Goal: Task Accomplishment & Management: Manage account settings

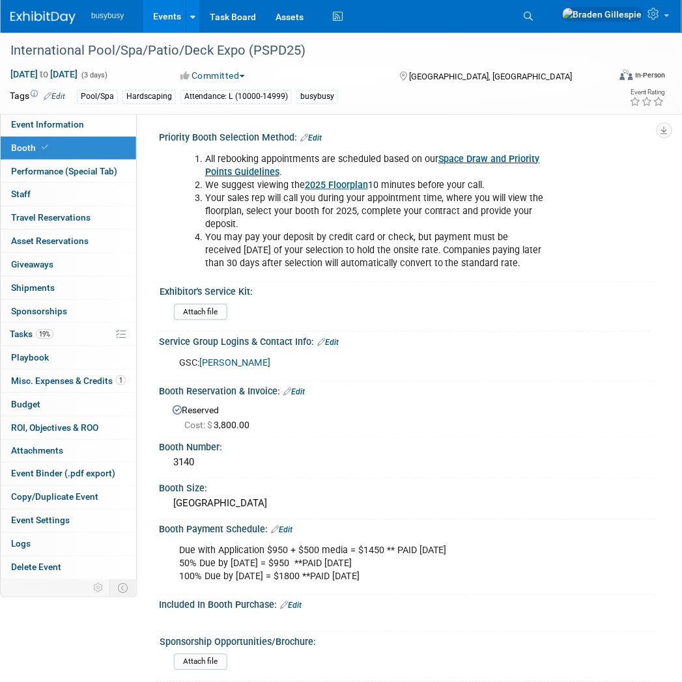
click at [50, 17] on img at bounding box center [42, 17] width 65 height 13
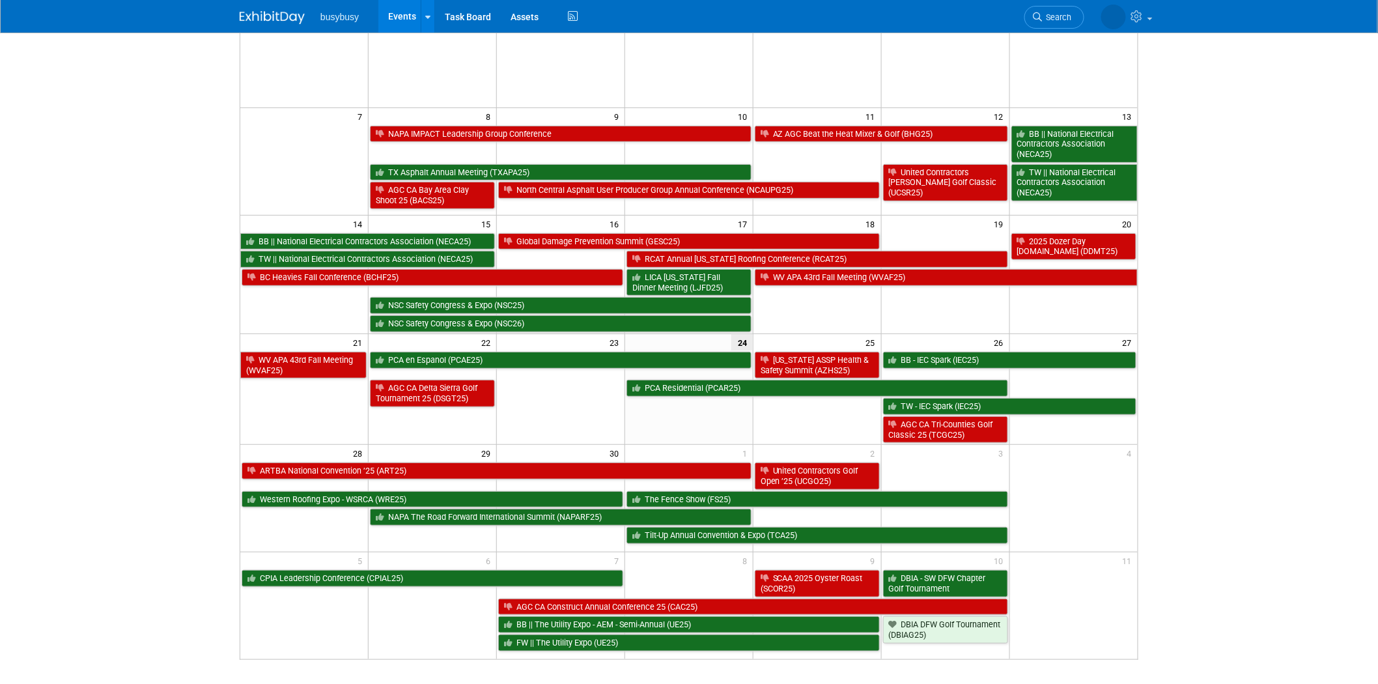
scroll to position [263, 0]
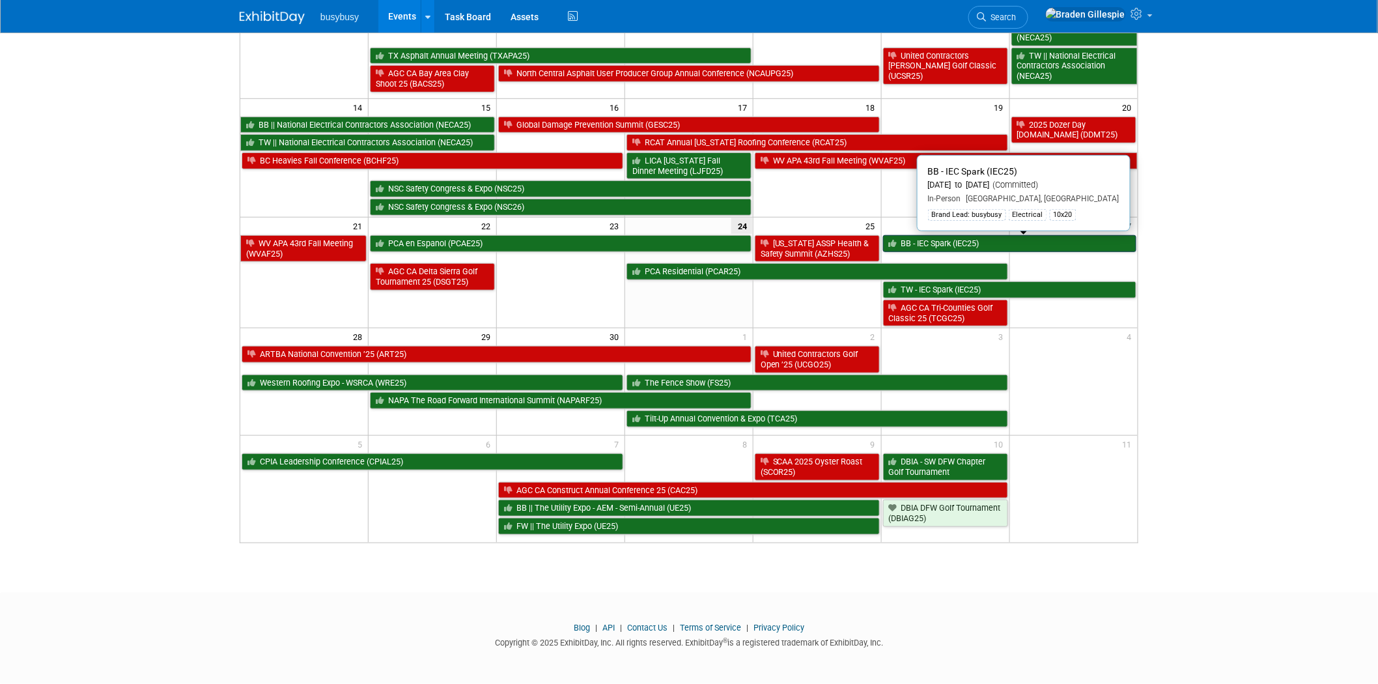
click at [681, 244] on link "BB - IEC Spark (IEC25)" at bounding box center [1009, 243] width 253 height 17
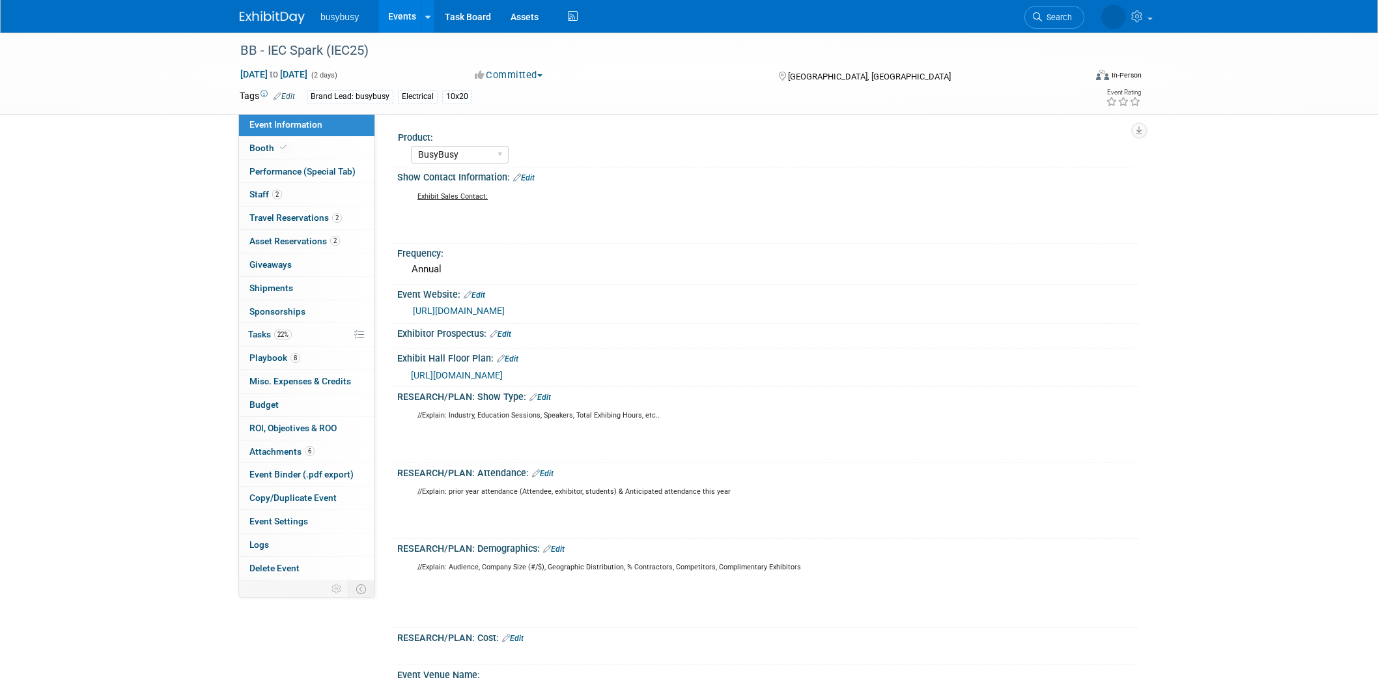
select select "BusyBusy"
click at [303, 360] on link "8 Playbook 8" at bounding box center [306, 357] width 135 height 23
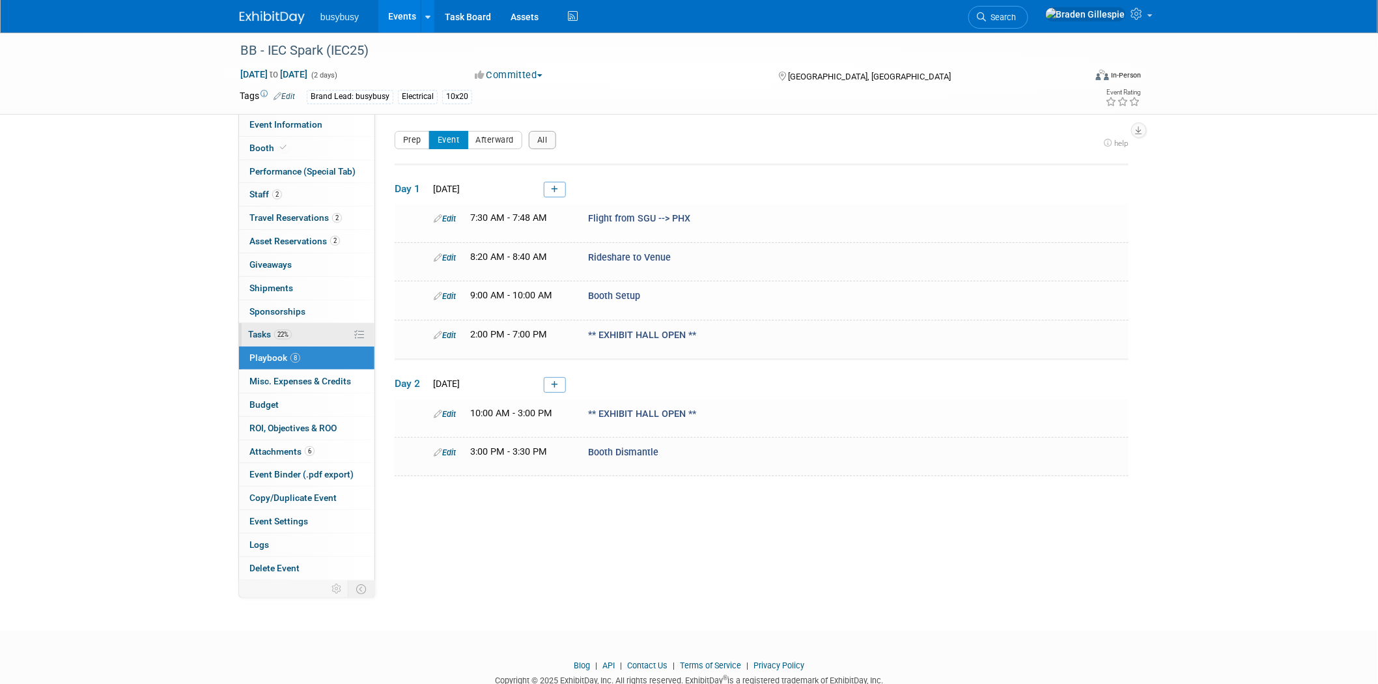
click at [307, 327] on link "22% Tasks 22%" at bounding box center [306, 334] width 135 height 23
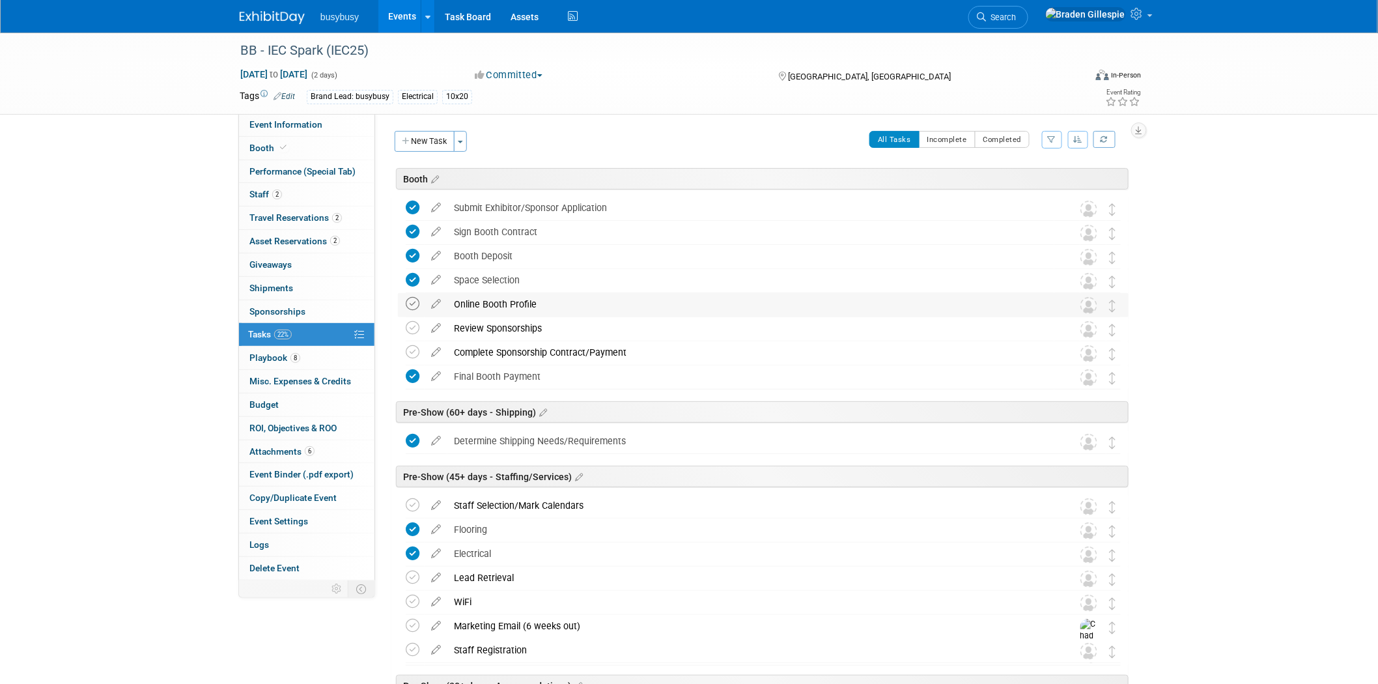
click at [413, 299] on icon at bounding box center [413, 304] width 14 height 14
click at [414, 324] on icon at bounding box center [413, 328] width 14 height 14
click at [415, 350] on icon at bounding box center [413, 352] width 14 height 14
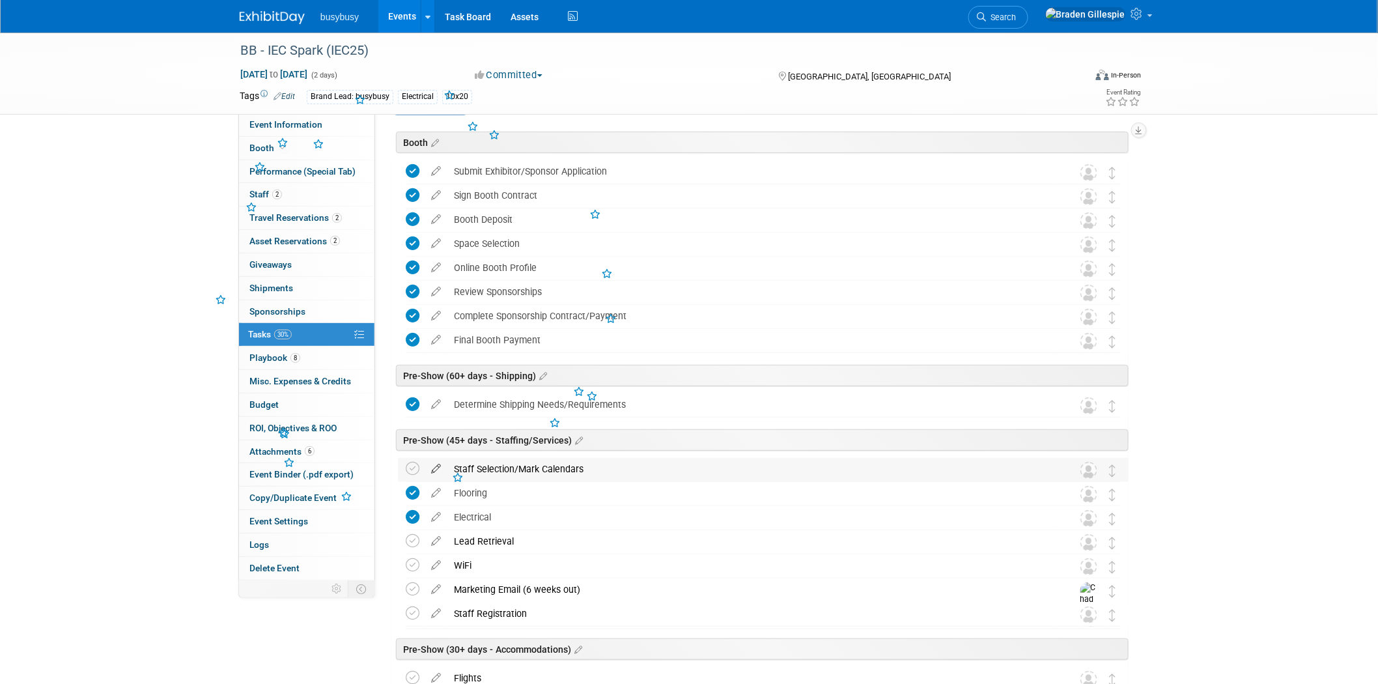
scroll to position [72, 0]
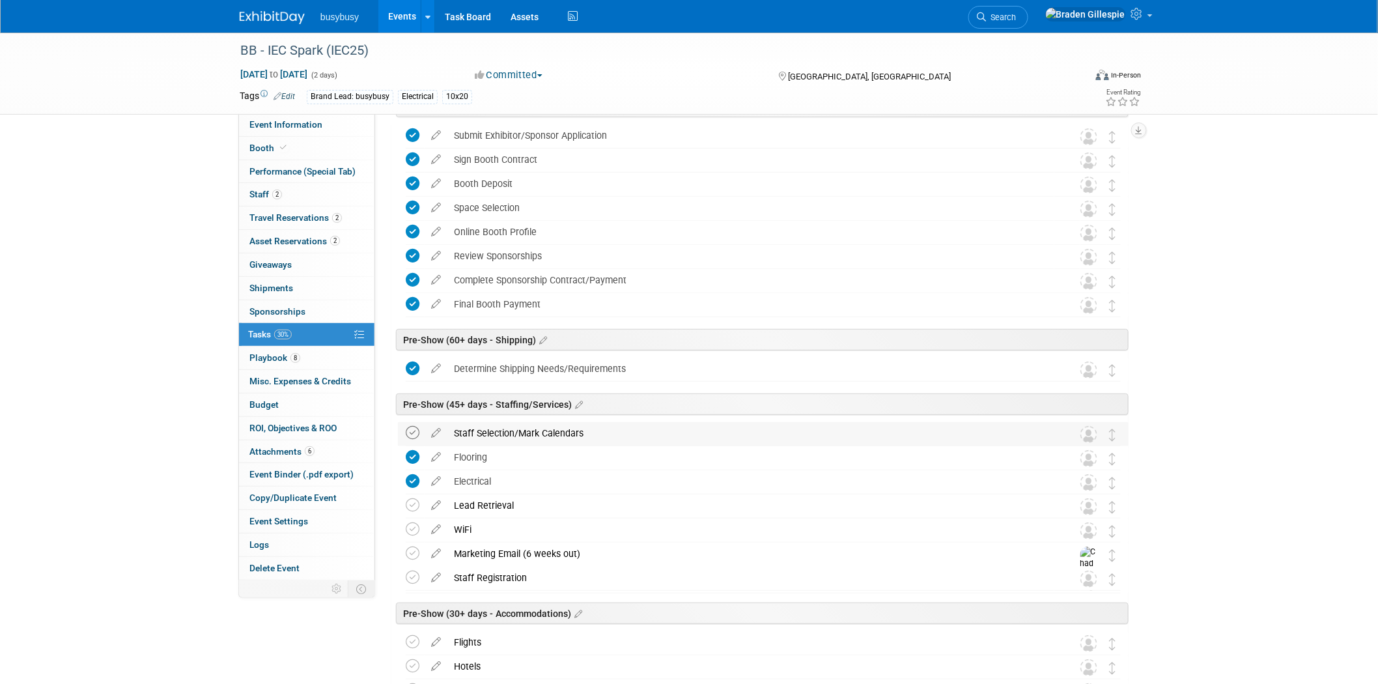
click at [417, 432] on icon at bounding box center [413, 433] width 14 height 14
click at [414, 508] on icon at bounding box center [413, 505] width 14 height 14
click at [414, 530] on icon at bounding box center [413, 529] width 14 height 14
click at [414, 544] on td at bounding box center [415, 567] width 19 height 50
click at [415, 549] on icon at bounding box center [413, 553] width 14 height 14
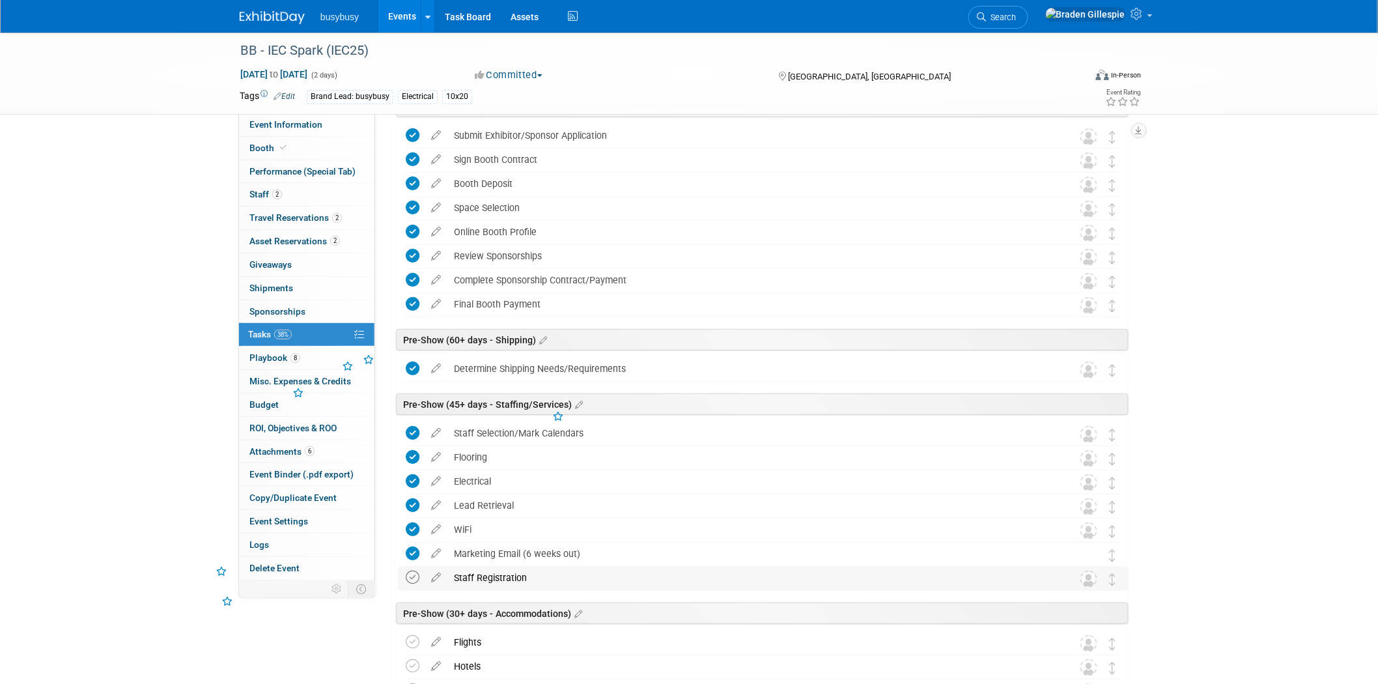
click at [415, 574] on icon at bounding box center [413, 577] width 14 height 14
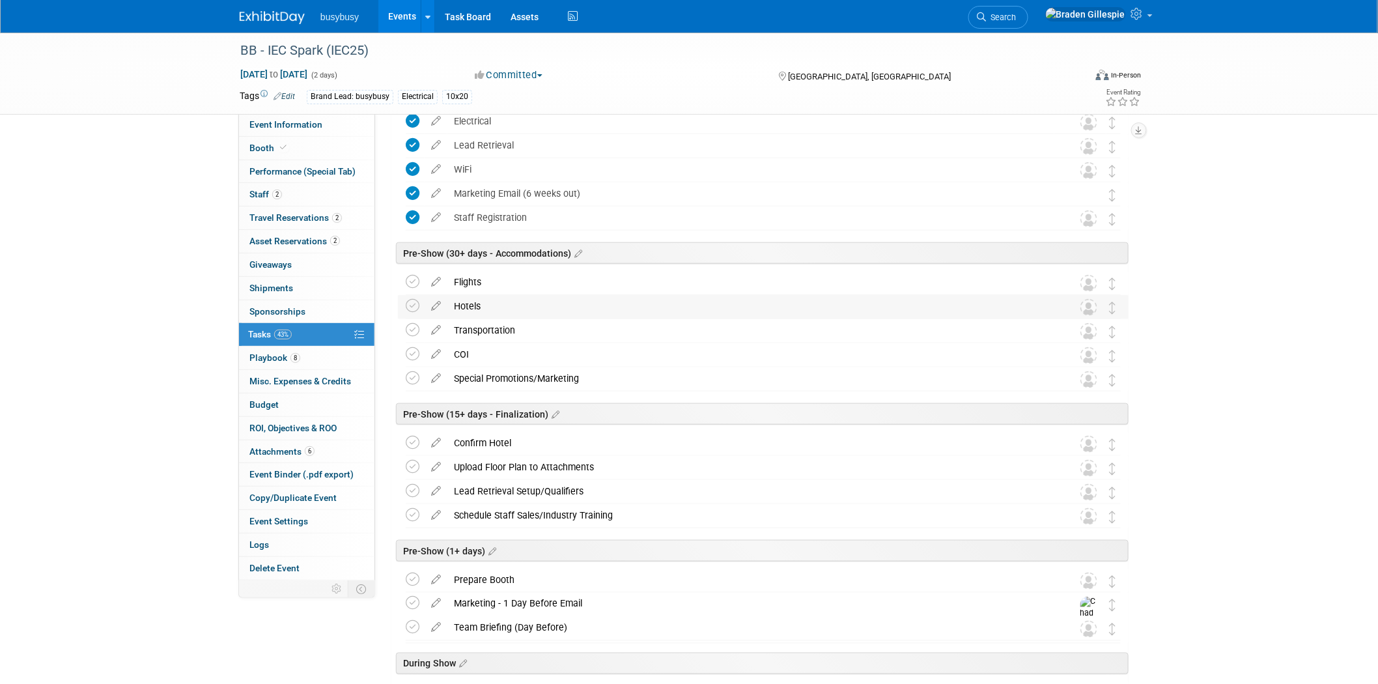
scroll to position [434, 0]
click at [406, 278] on icon at bounding box center [413, 280] width 14 height 14
click at [408, 314] on td at bounding box center [415, 305] width 19 height 23
click at [411, 308] on icon at bounding box center [413, 305] width 14 height 14
click at [411, 327] on icon at bounding box center [413, 329] width 14 height 14
